Goal: Check status: Check status

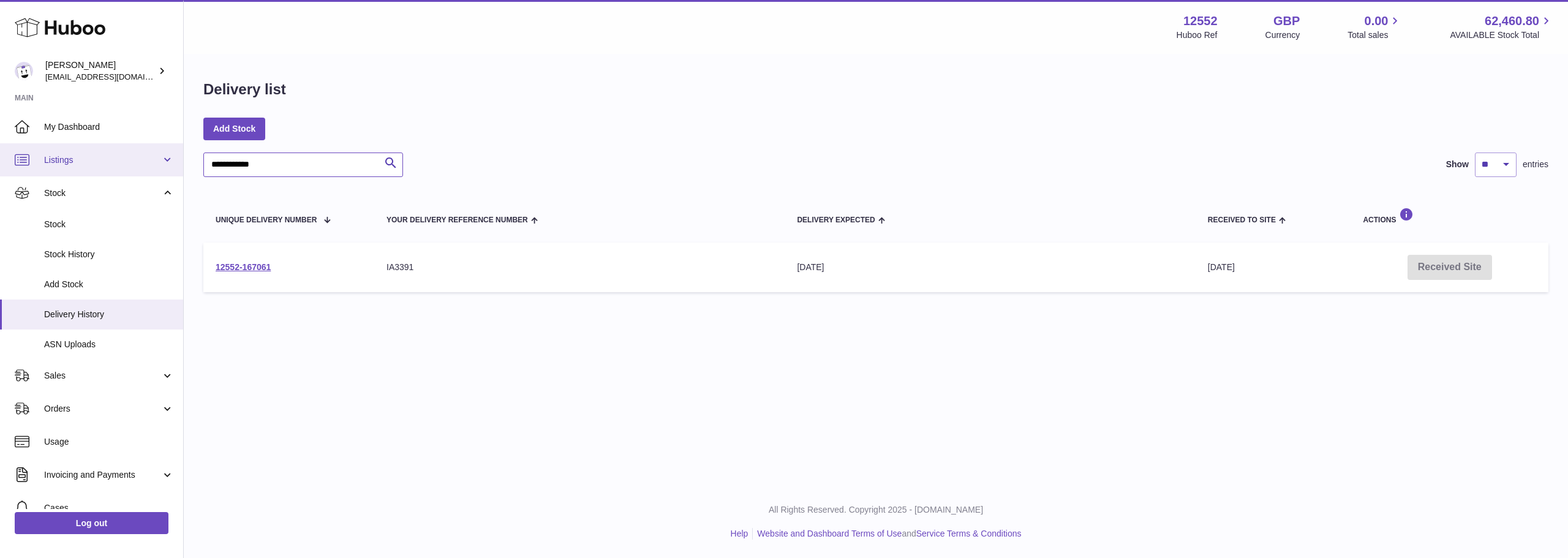
drag, startPoint x: 327, startPoint y: 167, endPoint x: 142, endPoint y: 163, distance: 185.0
click at [142, 163] on div "**********" at bounding box center [784, 279] width 1568 height 558
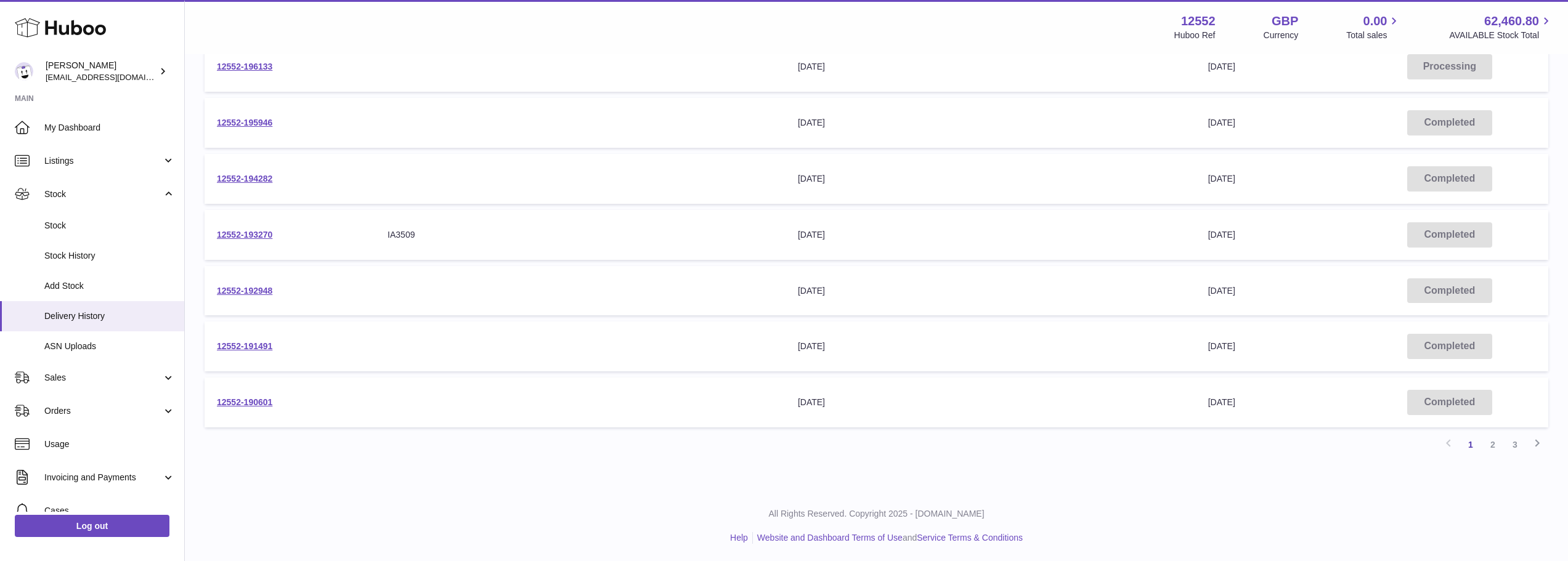
scroll to position [371, 0]
click at [1493, 444] on link "2" at bounding box center [1492, 443] width 22 height 22
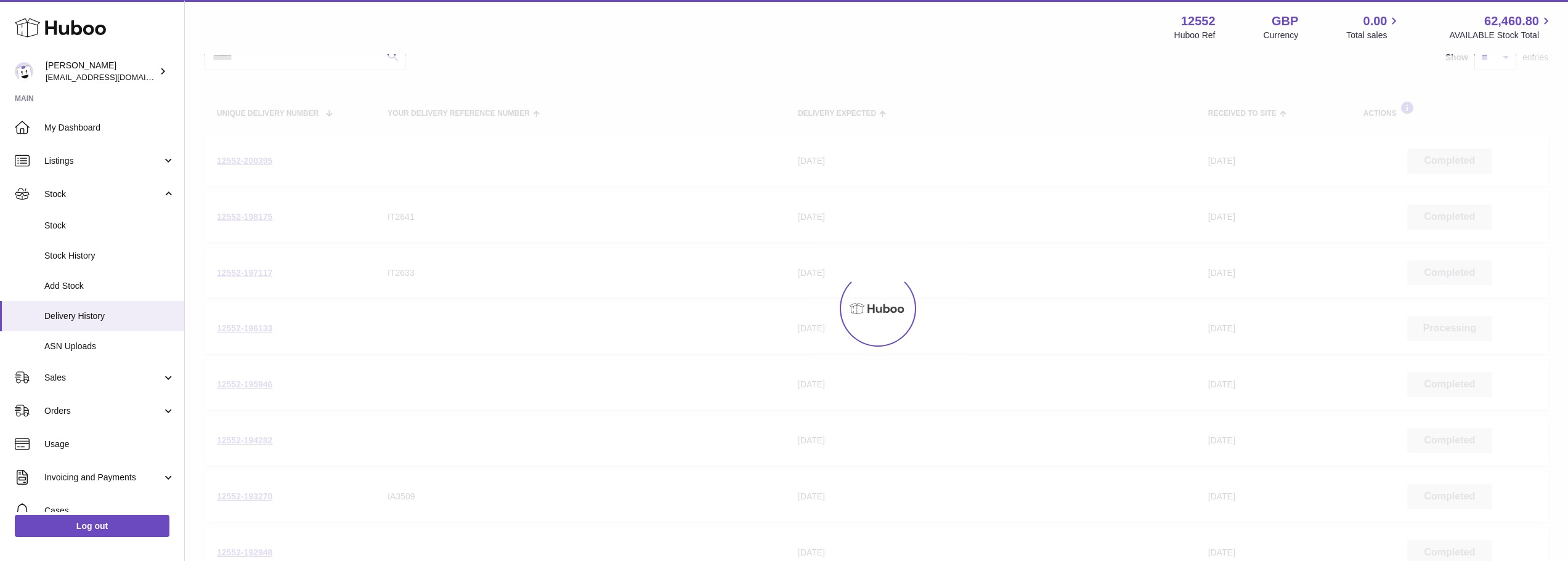
scroll to position [56, 0]
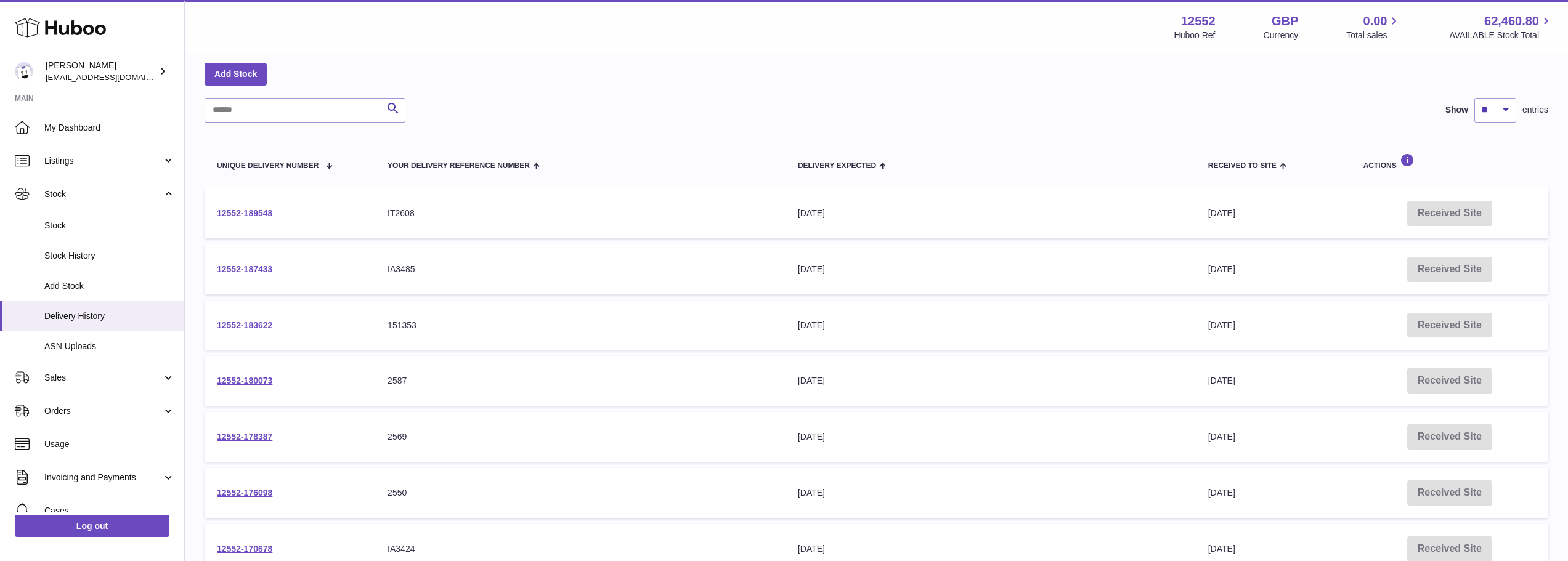
click at [255, 269] on link "12552-187433" at bounding box center [244, 270] width 56 height 10
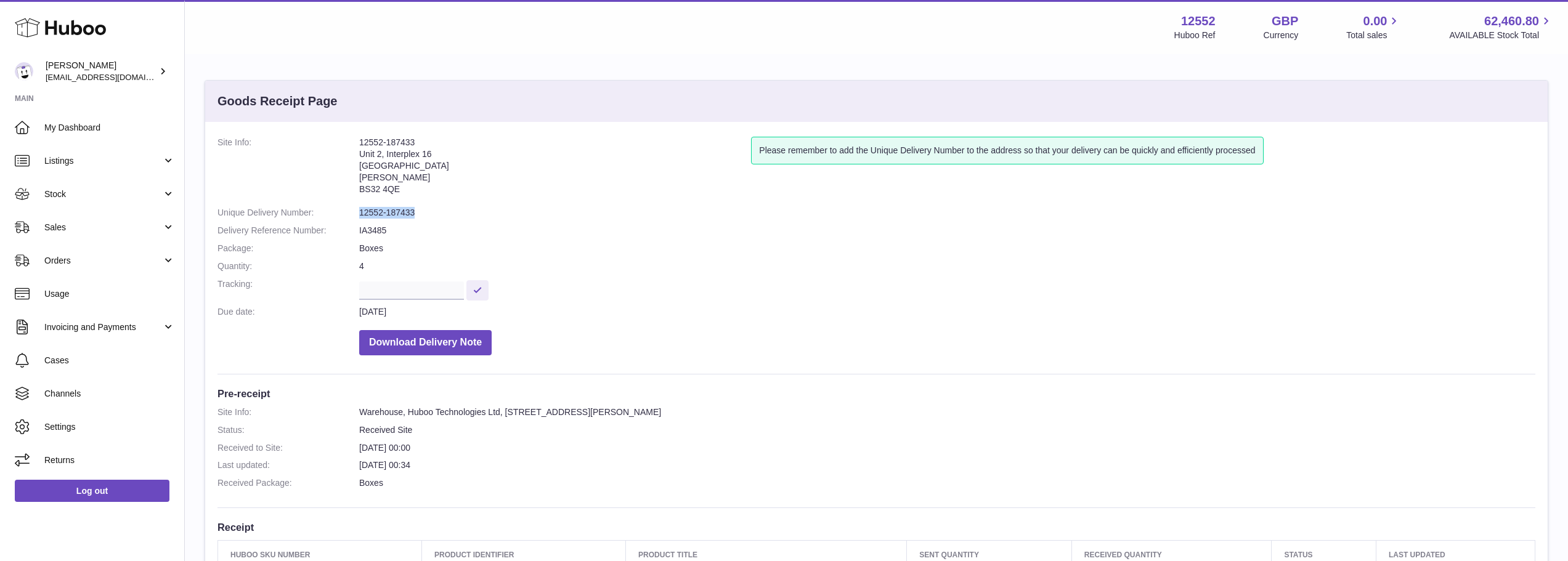
drag, startPoint x: 427, startPoint y: 214, endPoint x: 359, endPoint y: 214, distance: 68.0
click at [359, 214] on dd "12552-187433" at bounding box center [947, 213] width 1176 height 12
copy dd "12552-187433"
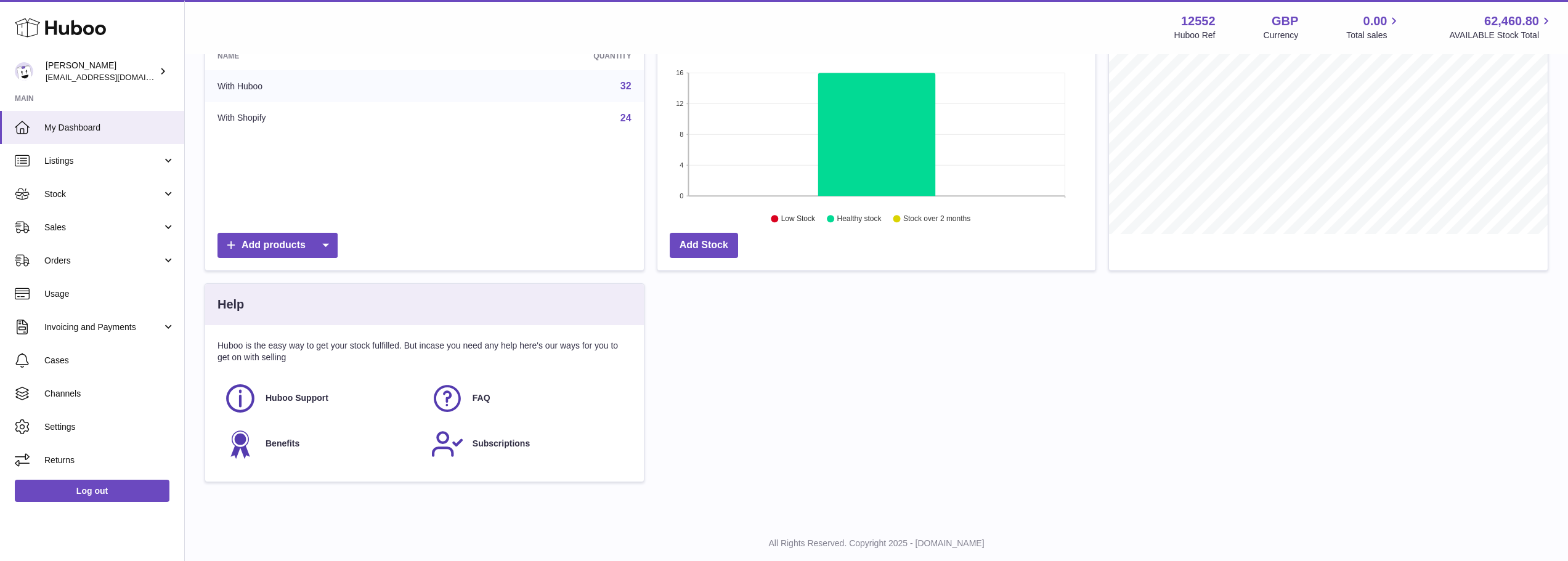
scroll to position [184, 0]
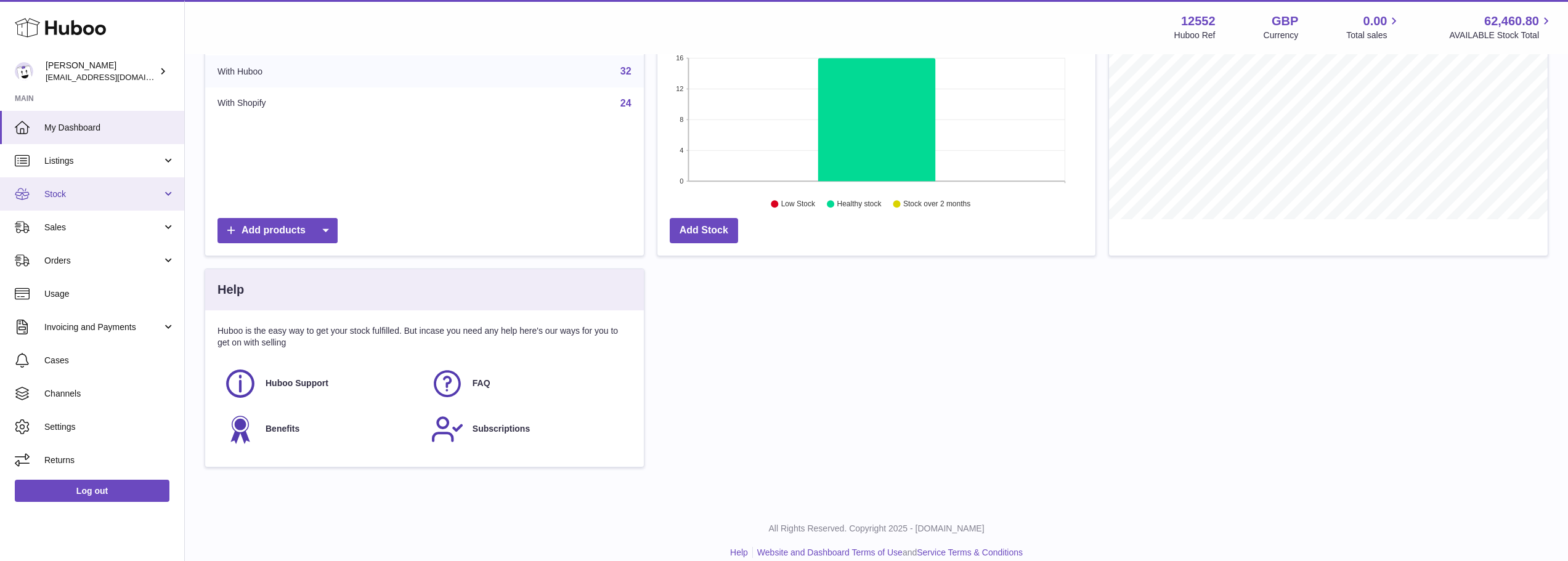
click at [61, 189] on span "Stock" at bounding box center [104, 195] width 118 height 12
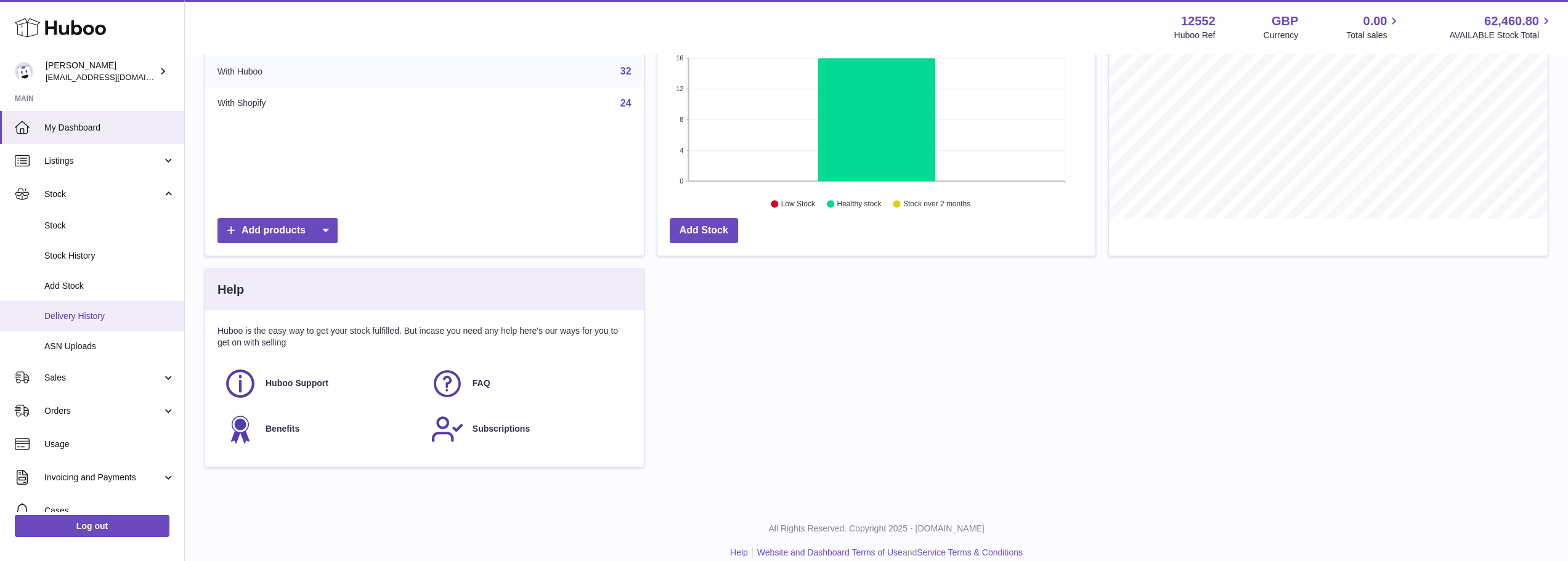
click at [61, 313] on span "Delivery History" at bounding box center [110, 317] width 131 height 12
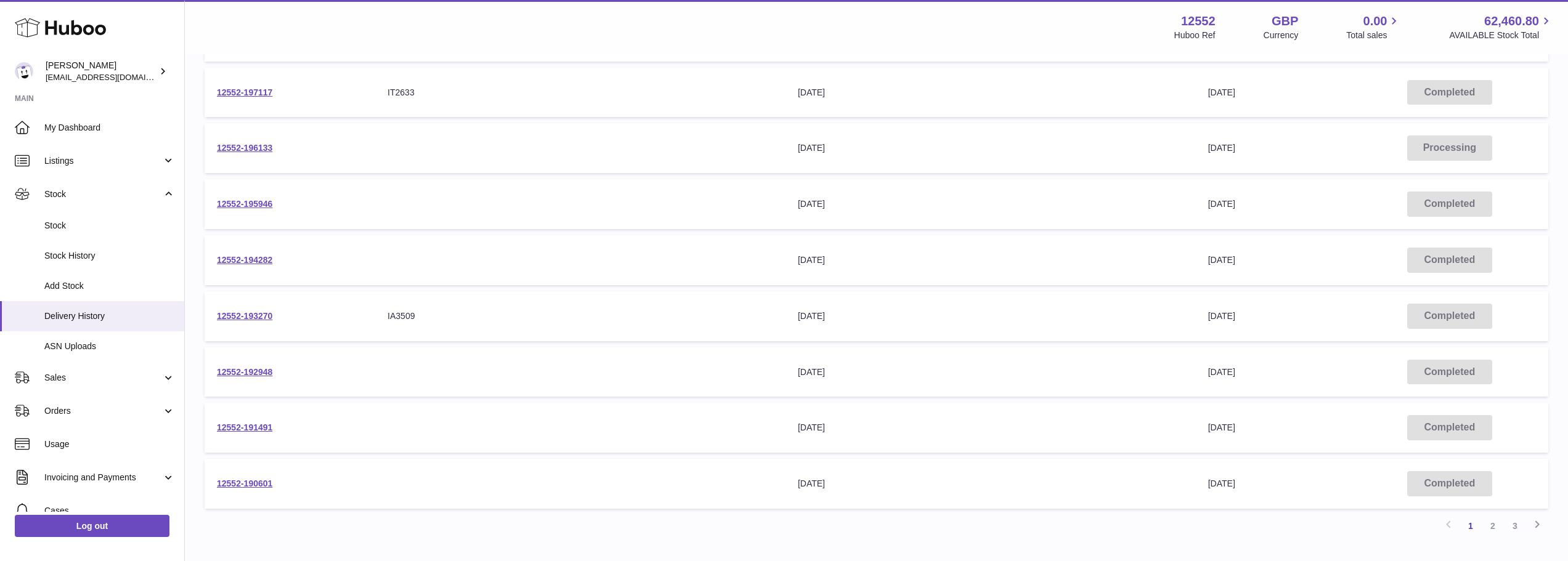
scroll to position [308, 0]
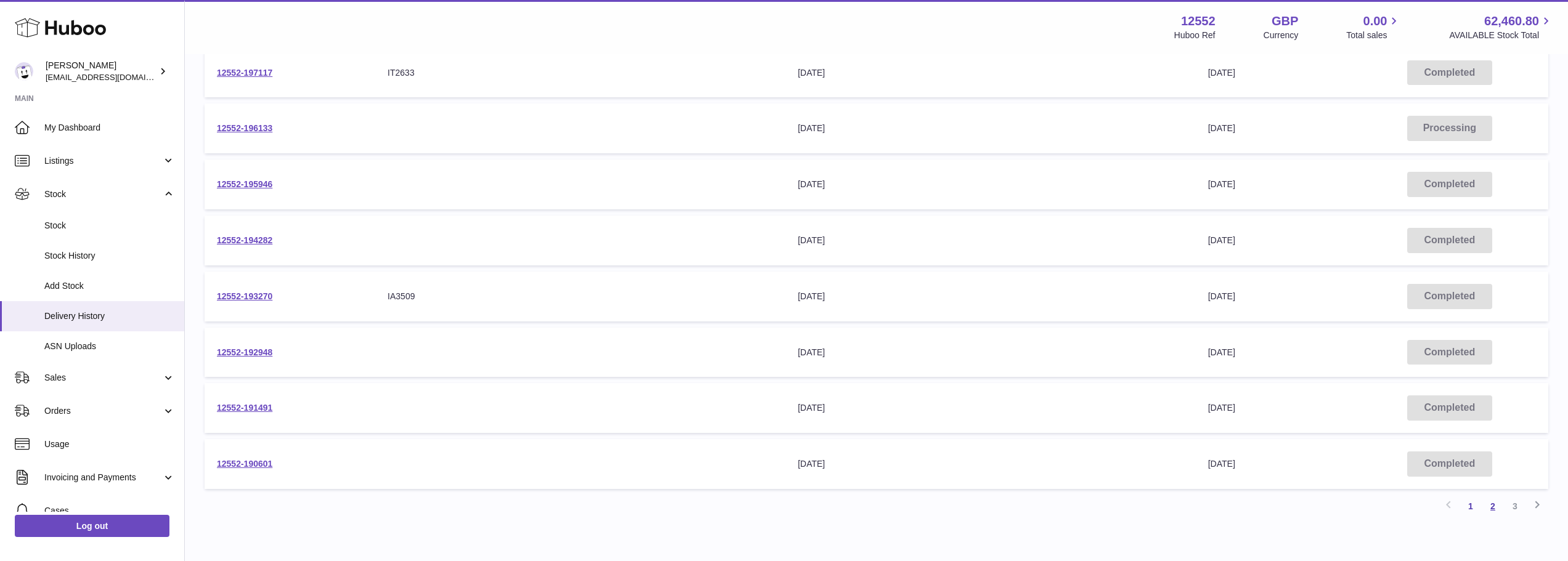
click at [1493, 507] on link "2" at bounding box center [1492, 506] width 22 height 22
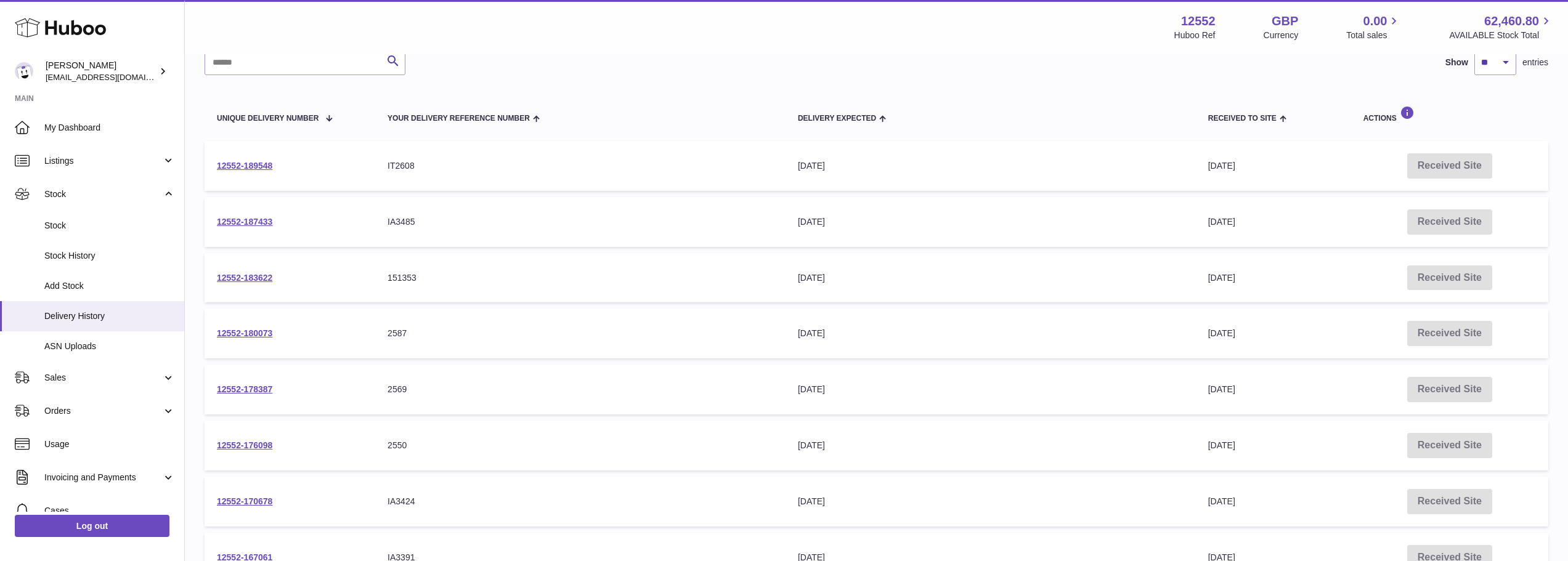
scroll to position [117, 0]
